Goal: Transaction & Acquisition: Purchase product/service

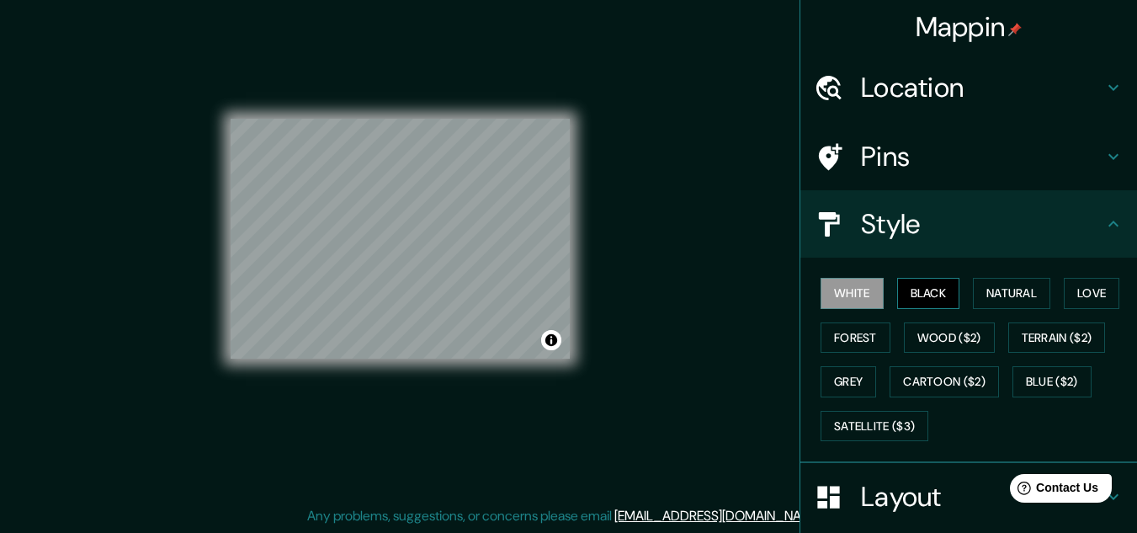
click at [927, 296] on button "Black" at bounding box center [928, 293] width 63 height 31
click at [1012, 292] on button "Natural" at bounding box center [1011, 293] width 77 height 31
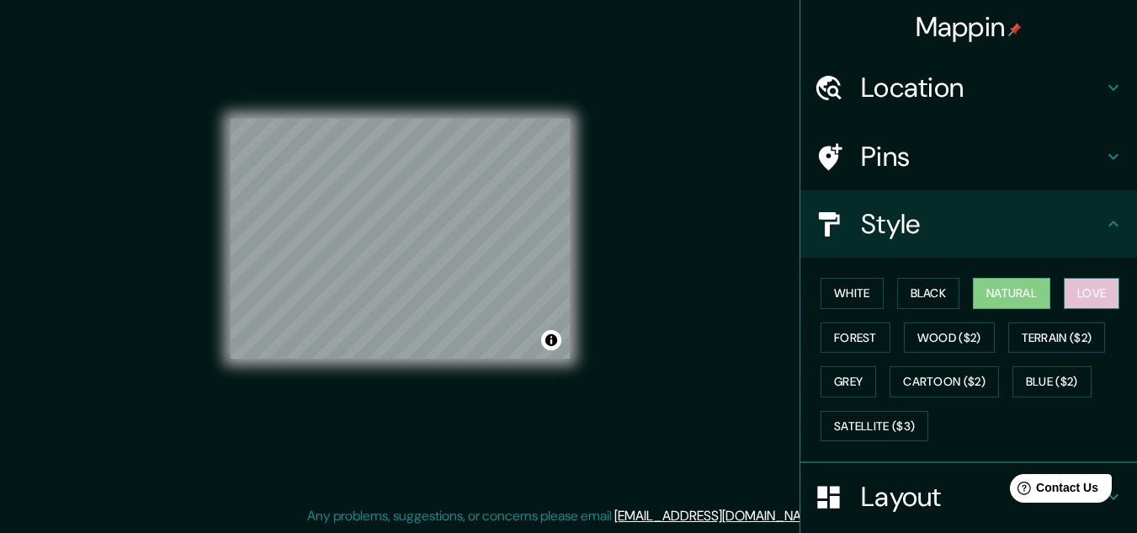
click at [1097, 291] on button "Love" at bounding box center [1092, 293] width 56 height 31
click at [389, 77] on div "© Mapbox © OpenStreetMap Improve this map" at bounding box center [400, 239] width 339 height 480
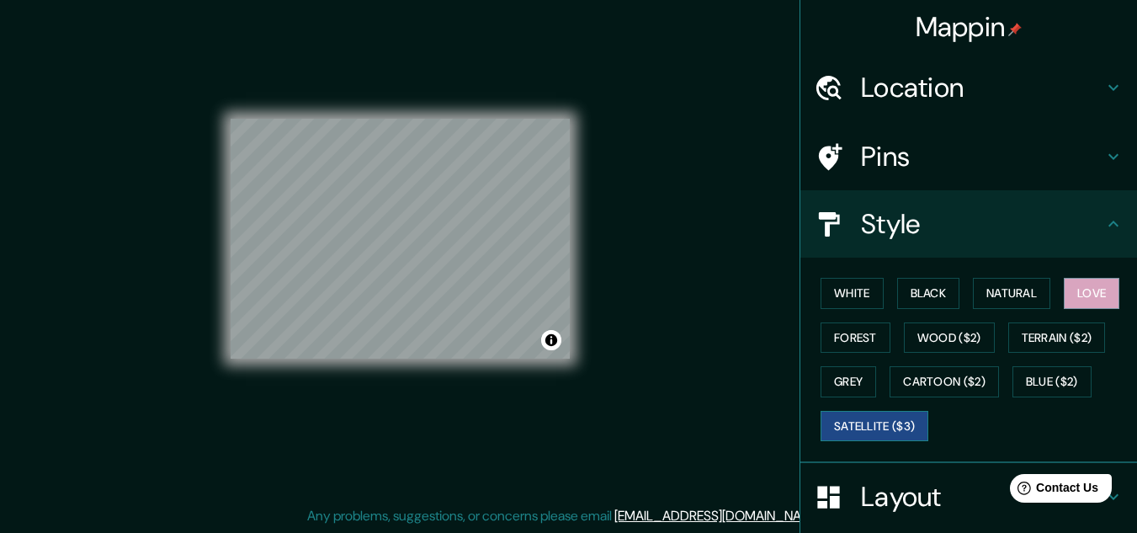
click at [899, 435] on button "Satellite ($3)" at bounding box center [874, 426] width 108 height 31
click at [838, 379] on button "Grey" at bounding box center [848, 381] width 56 height 31
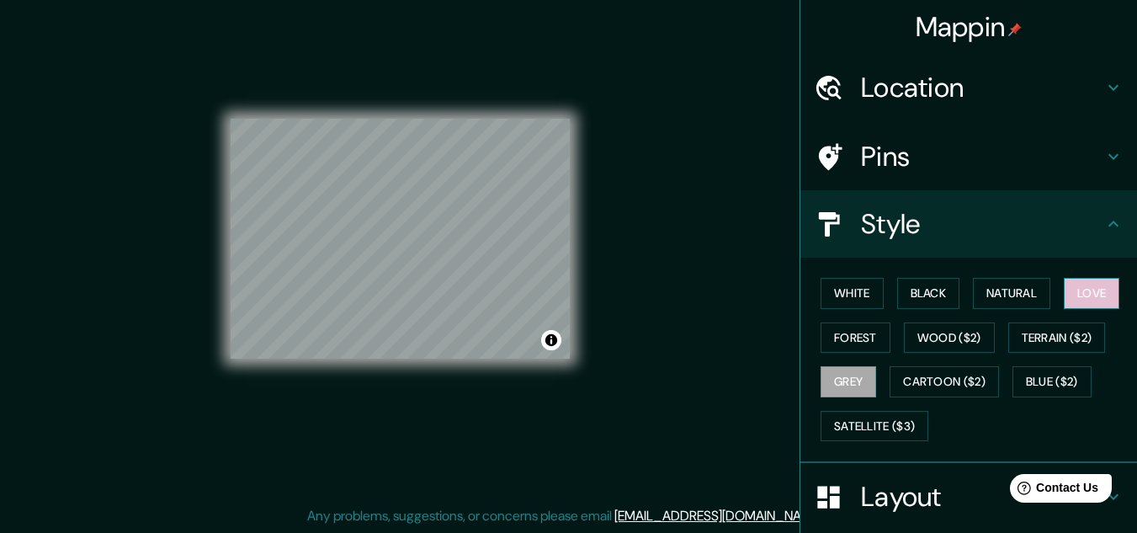
click at [1086, 303] on button "Love" at bounding box center [1092, 293] width 56 height 31
click at [845, 295] on button "White" at bounding box center [851, 293] width 63 height 31
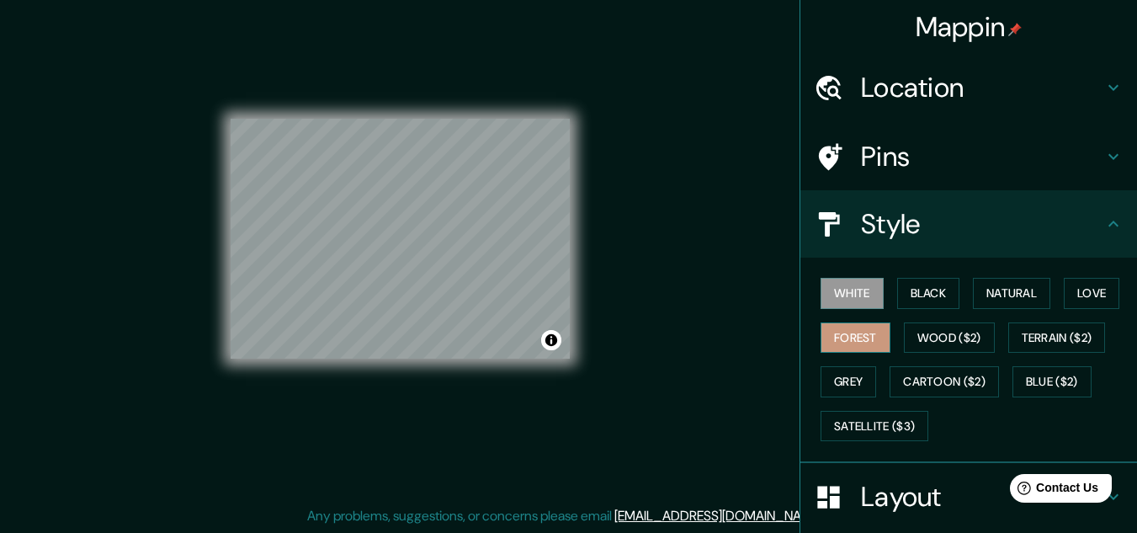
click at [842, 338] on button "Forest" at bounding box center [855, 337] width 70 height 31
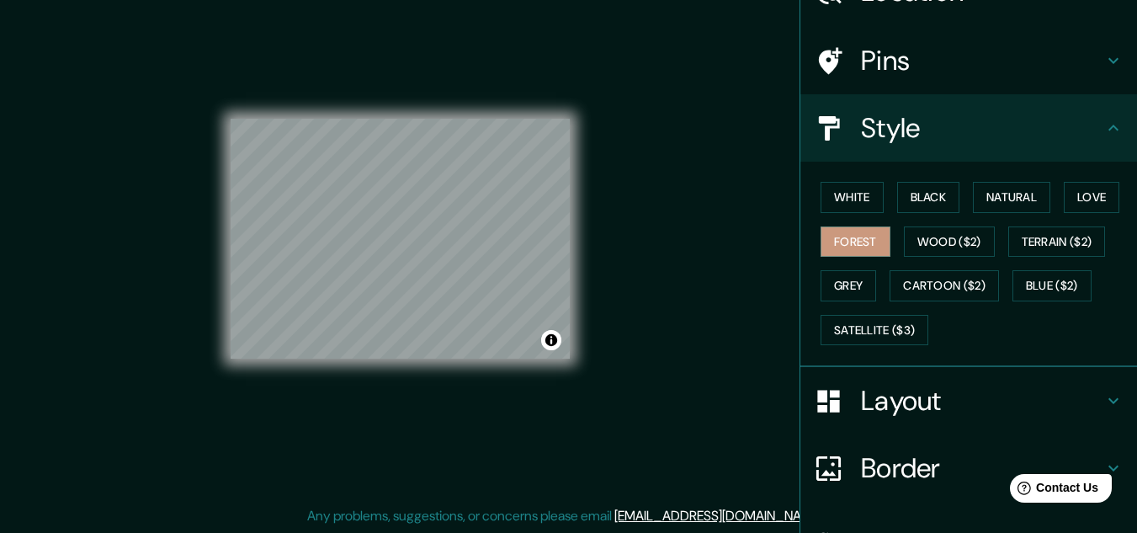
scroll to position [205, 0]
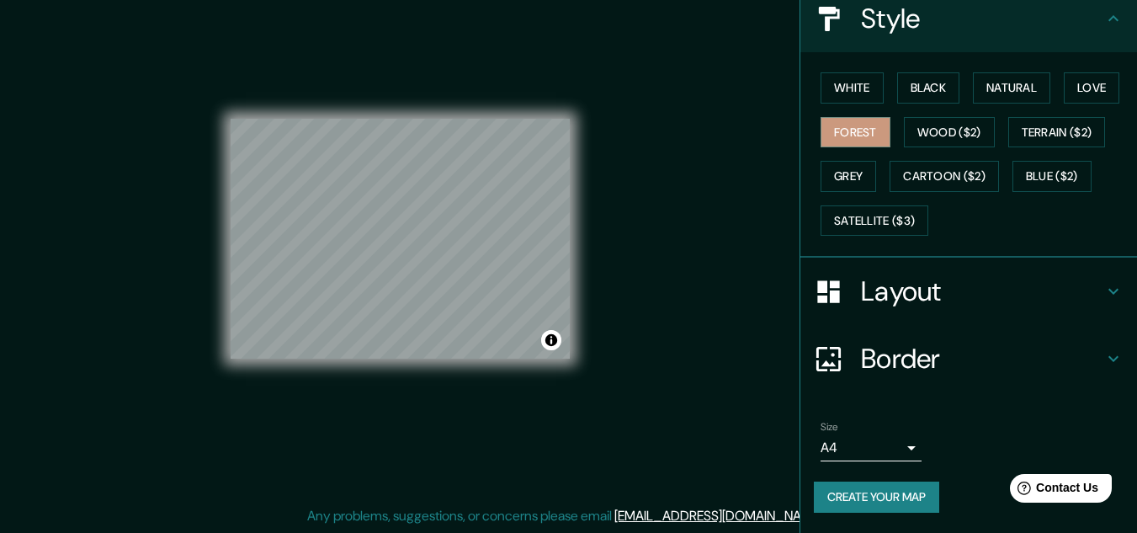
click at [871, 500] on button "Create your map" at bounding box center [876, 496] width 125 height 31
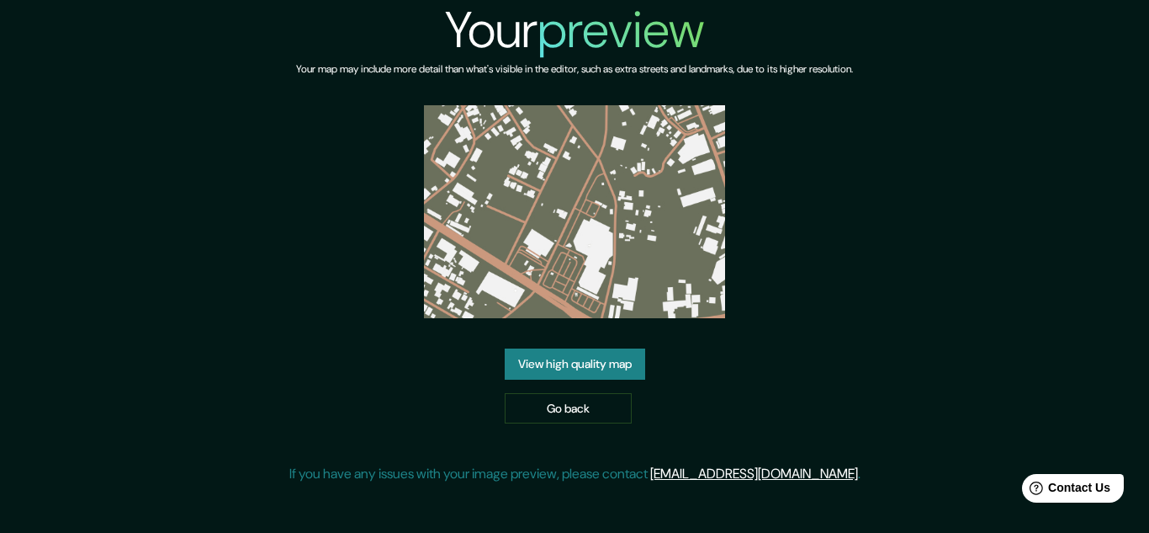
click at [618, 361] on link "View high quality map" at bounding box center [575, 363] width 141 height 31
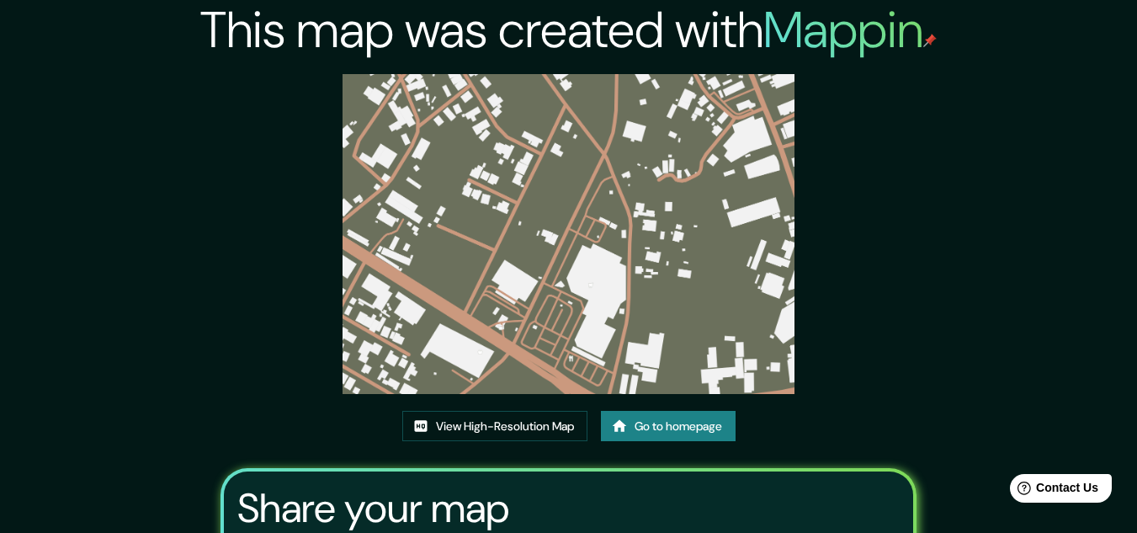
scroll to position [208, 0]
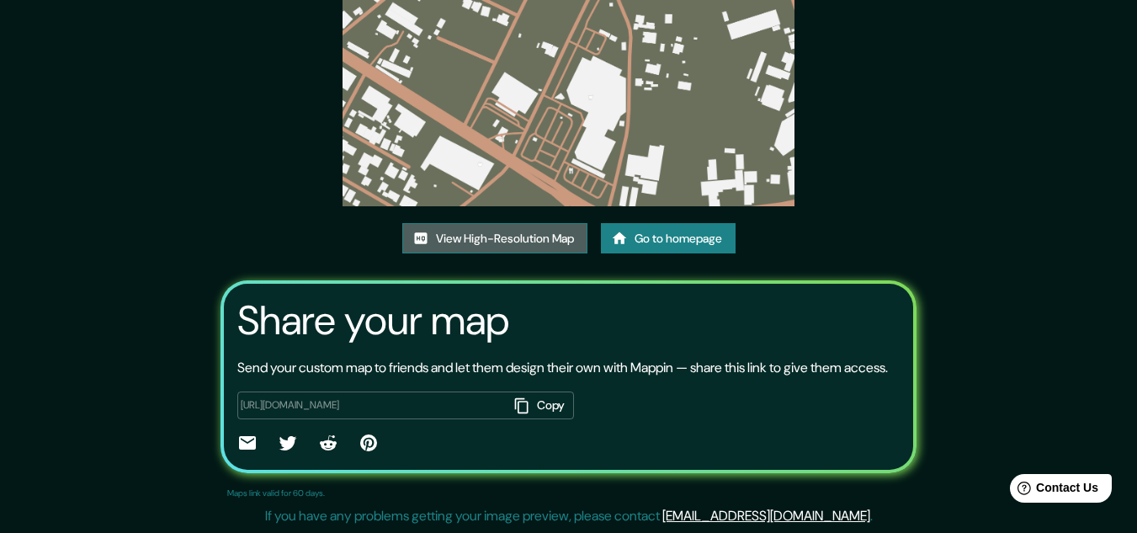
click at [492, 223] on link "View High-Resolution Map" at bounding box center [494, 238] width 185 height 31
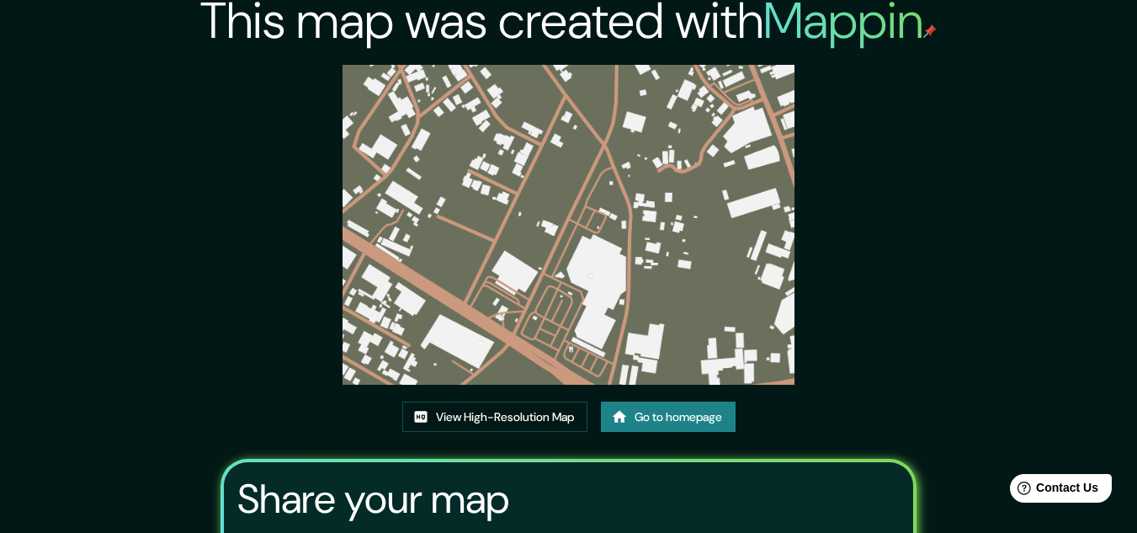
scroll to position [0, 0]
